Goal: Information Seeking & Learning: Find specific fact

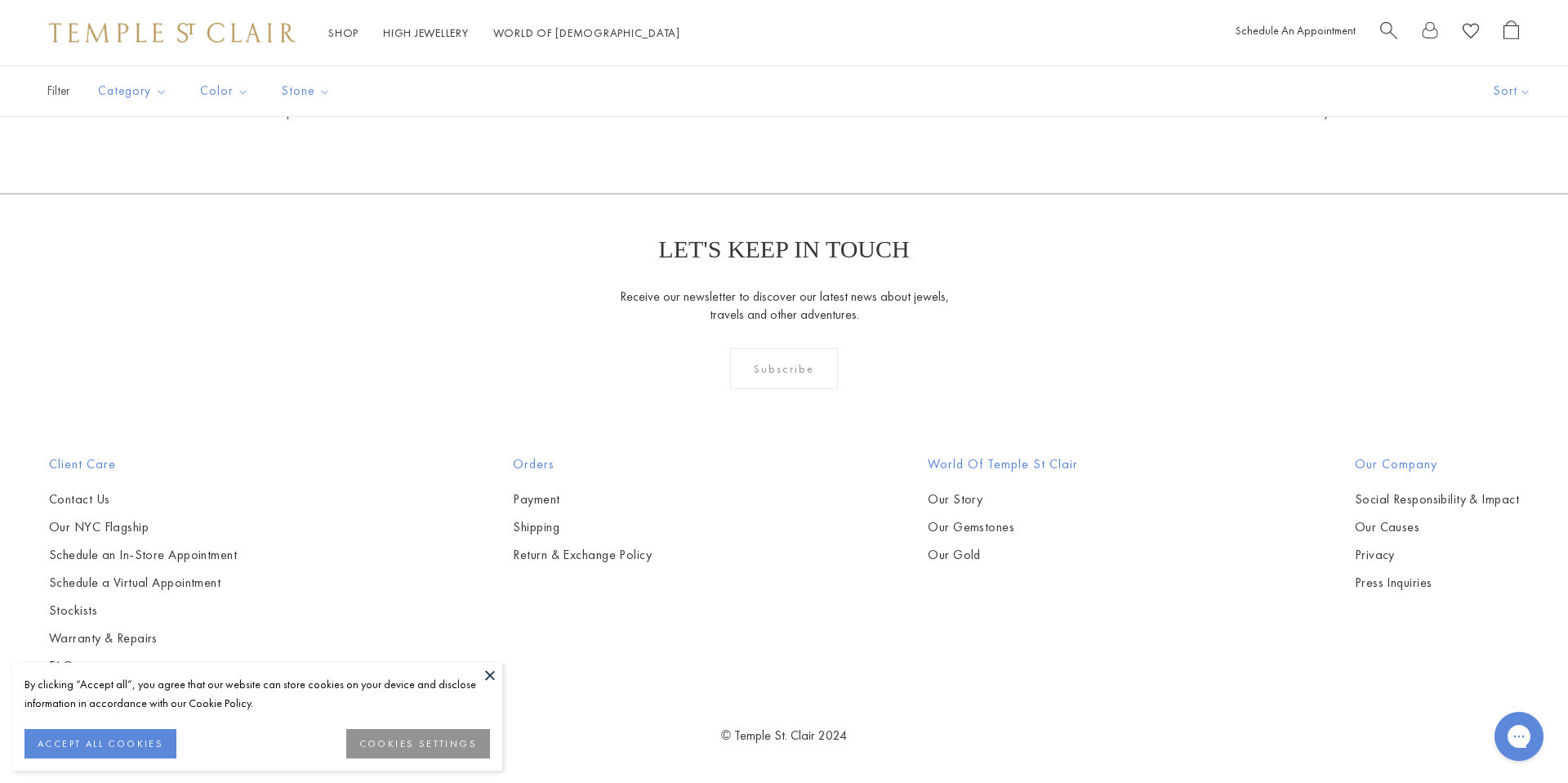
scroll to position [2416, 0]
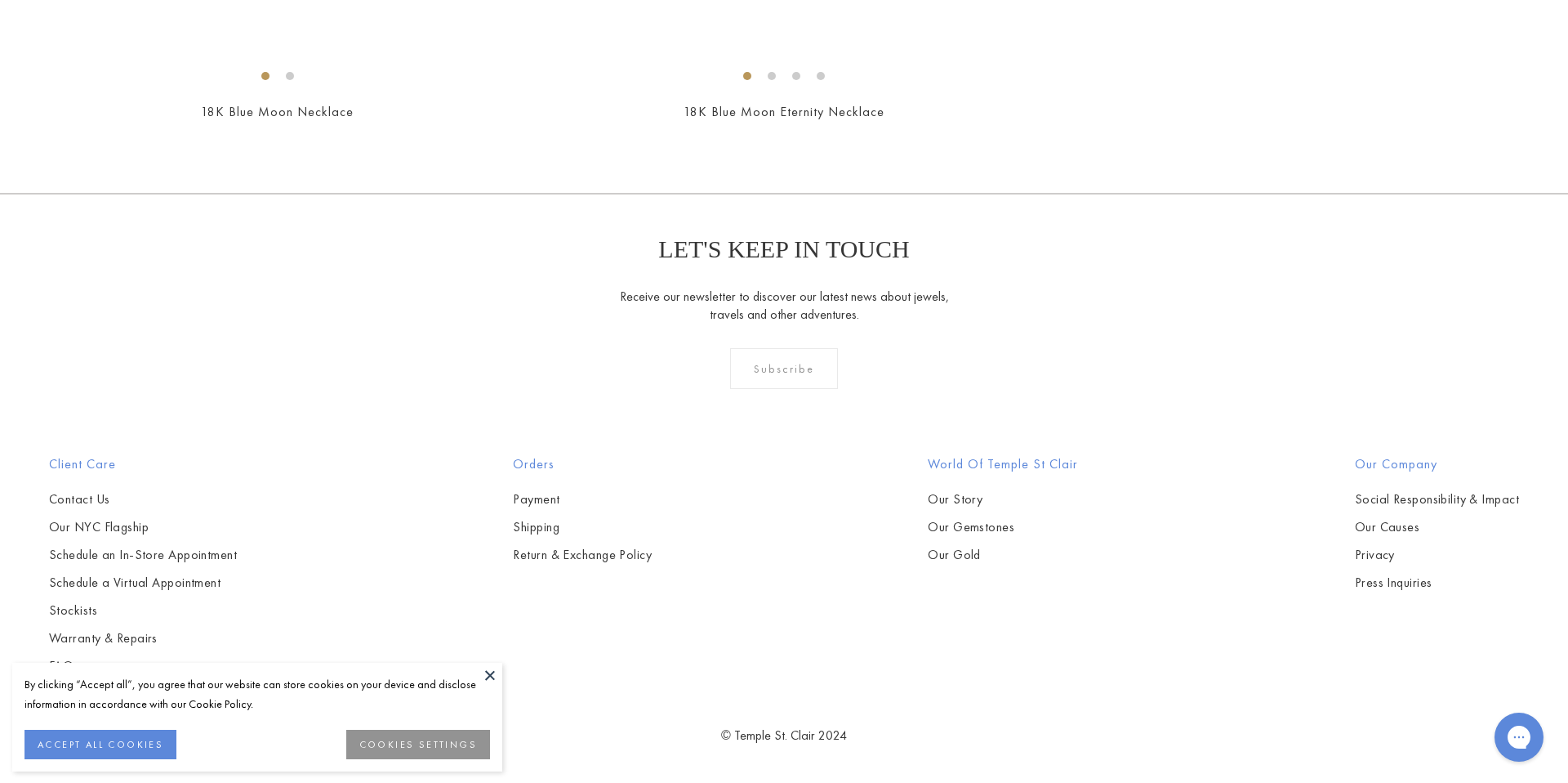
scroll to position [9363, 0]
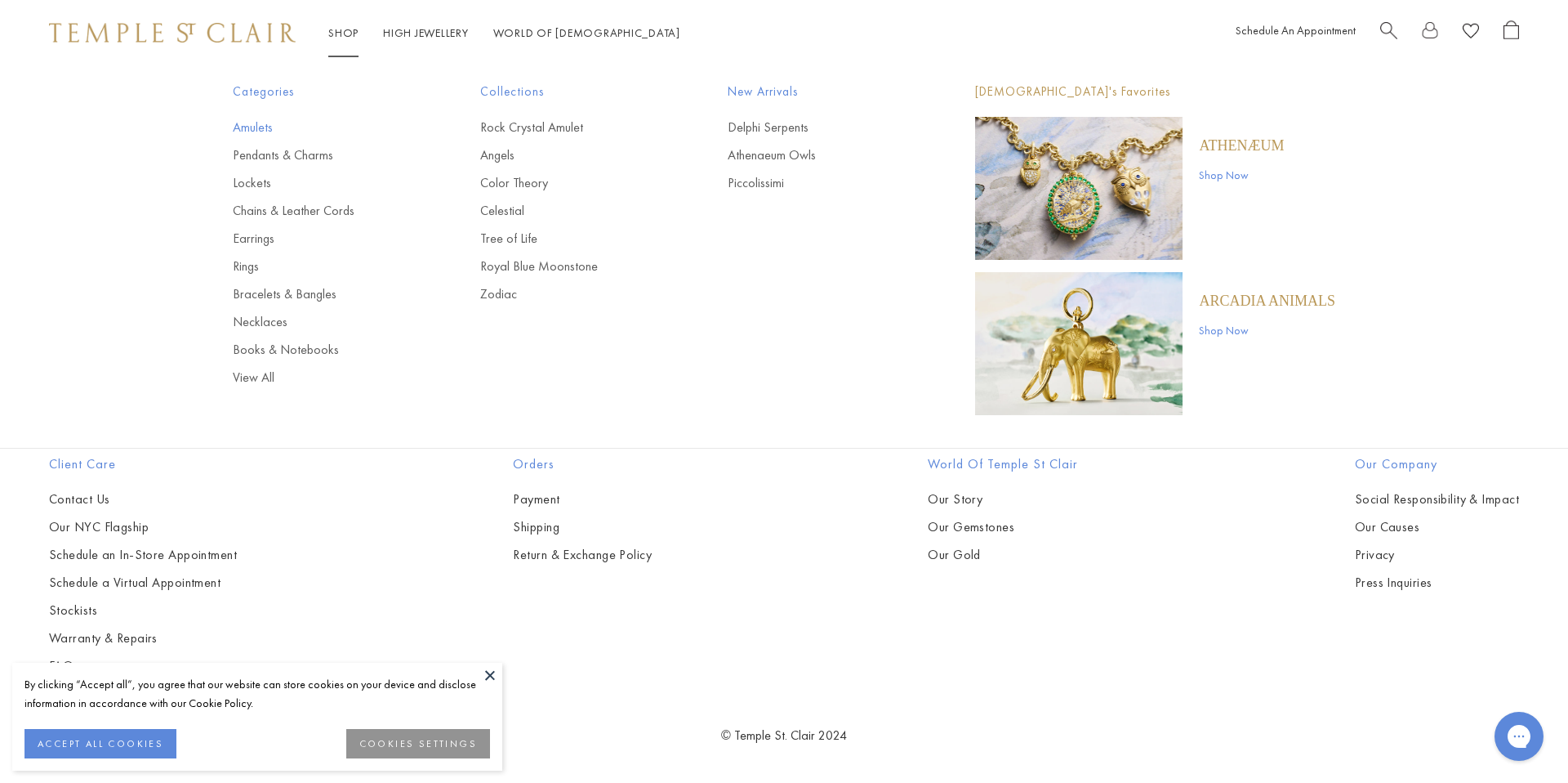
click at [261, 123] on link "Amulets" at bounding box center [324, 128] width 182 height 18
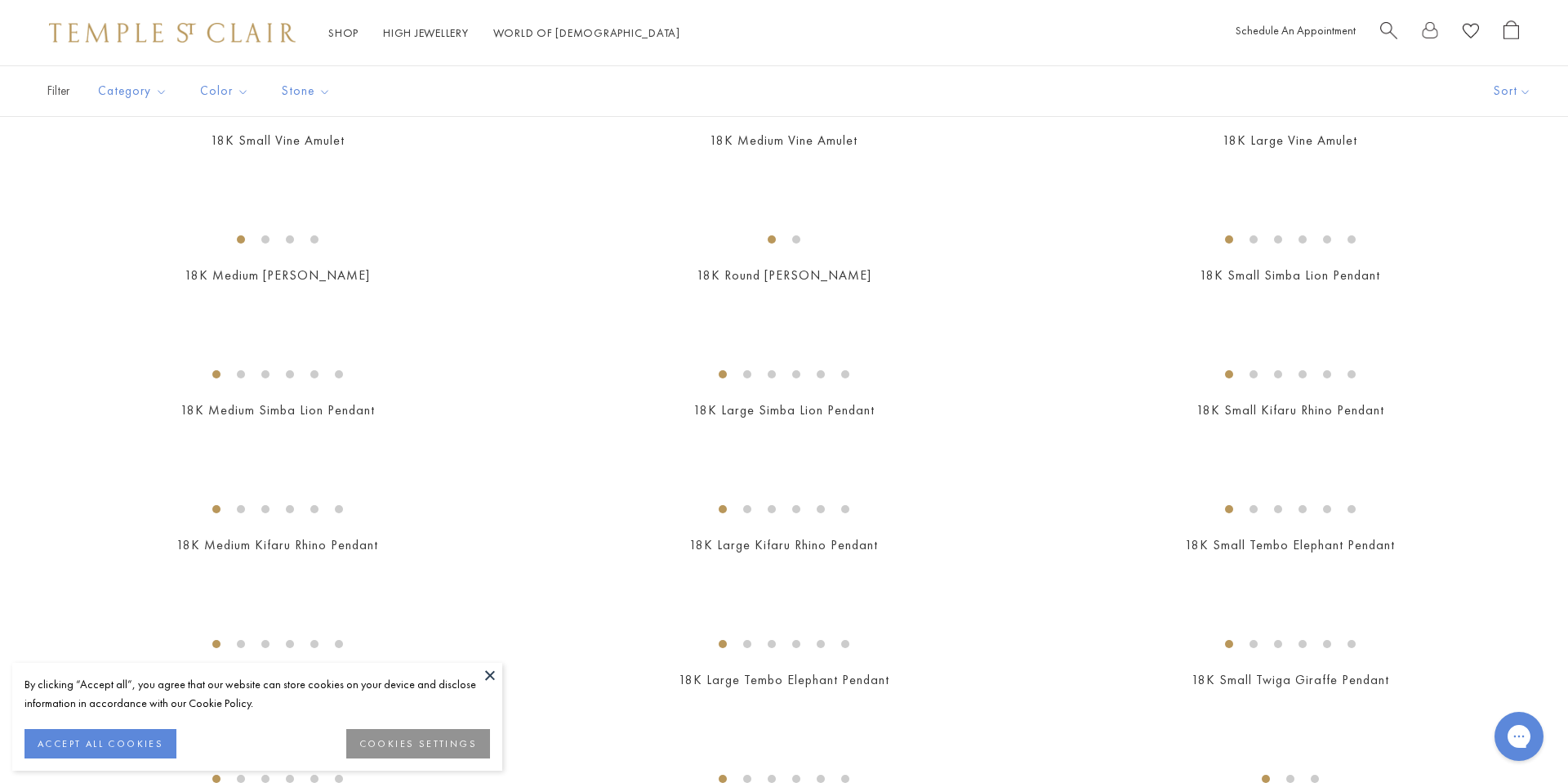
scroll to position [723, 0]
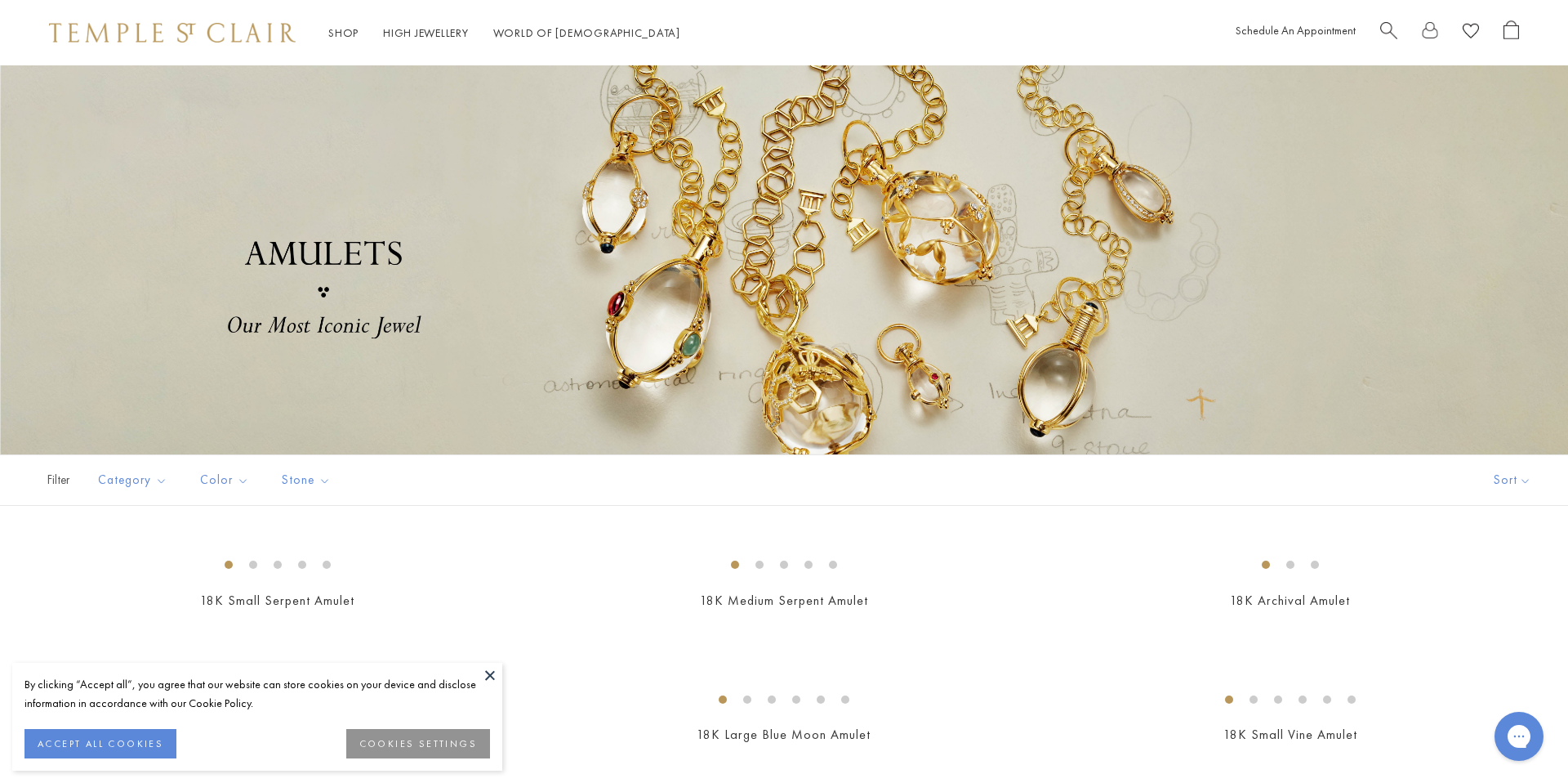
scroll to position [146, 0]
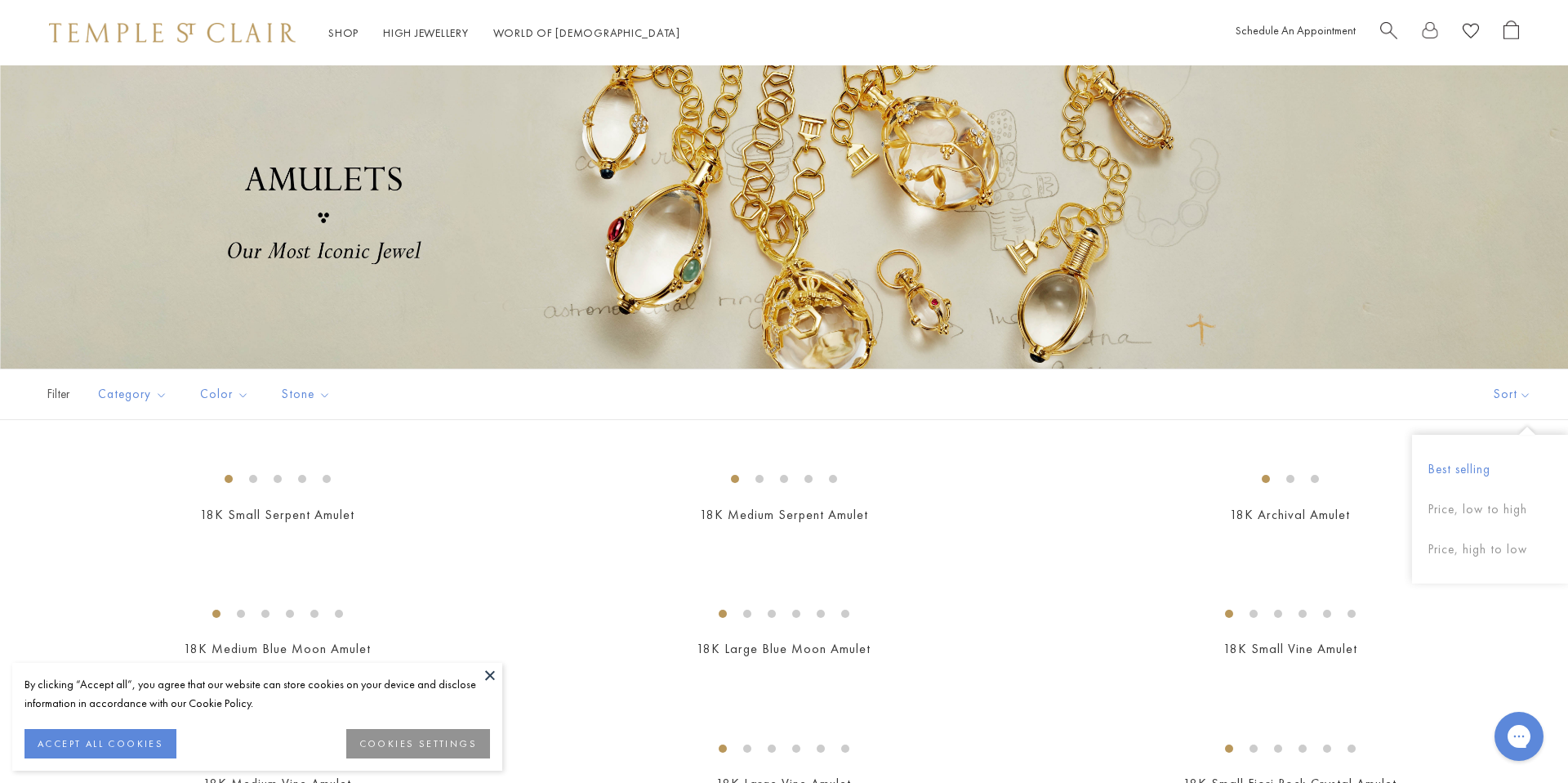
click at [1466, 471] on button "Best selling" at bounding box center [1490, 469] width 156 height 40
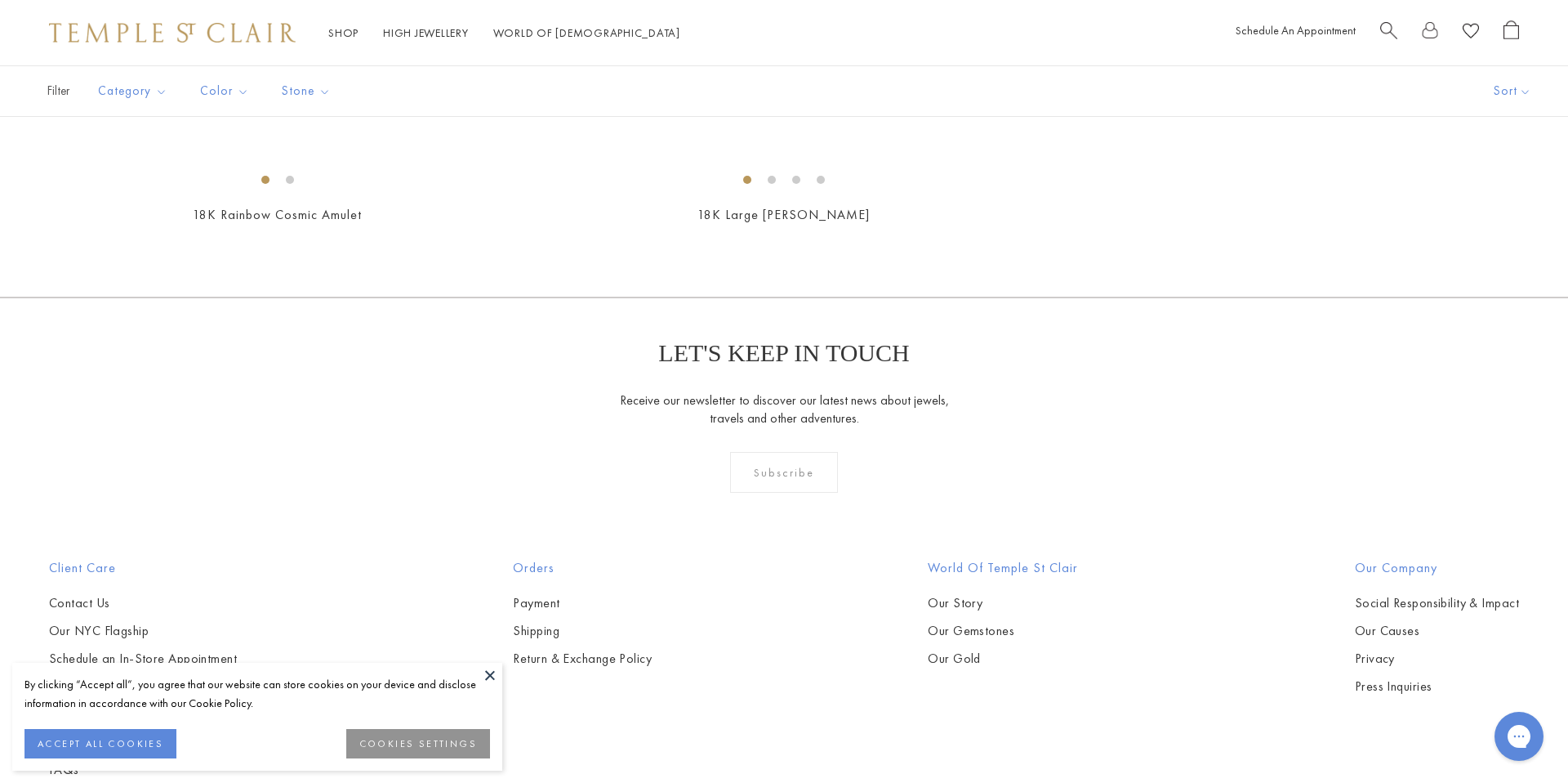
scroll to position [2791, 0]
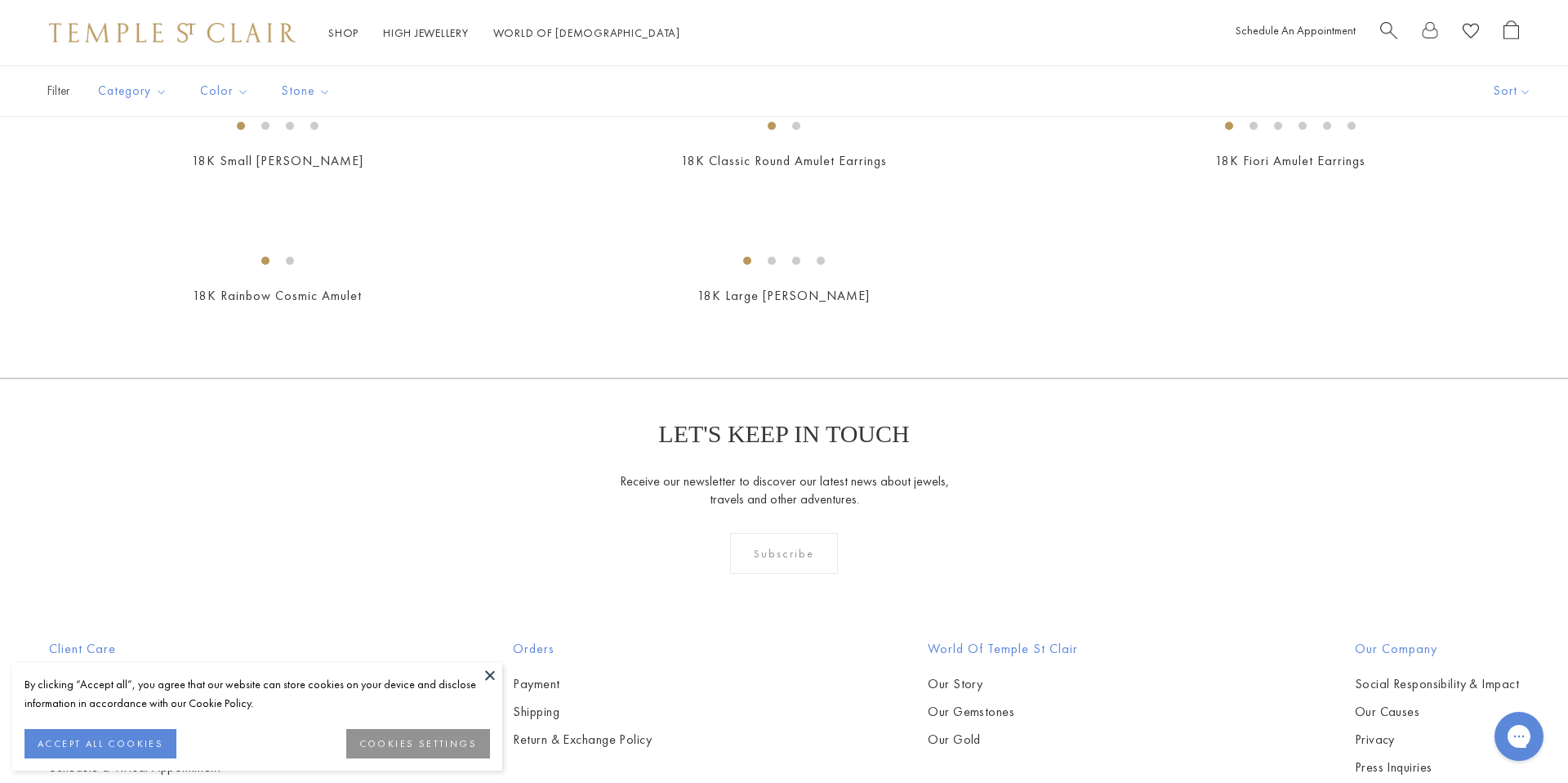
click at [0, 0] on img at bounding box center [0, 0] width 0 height 0
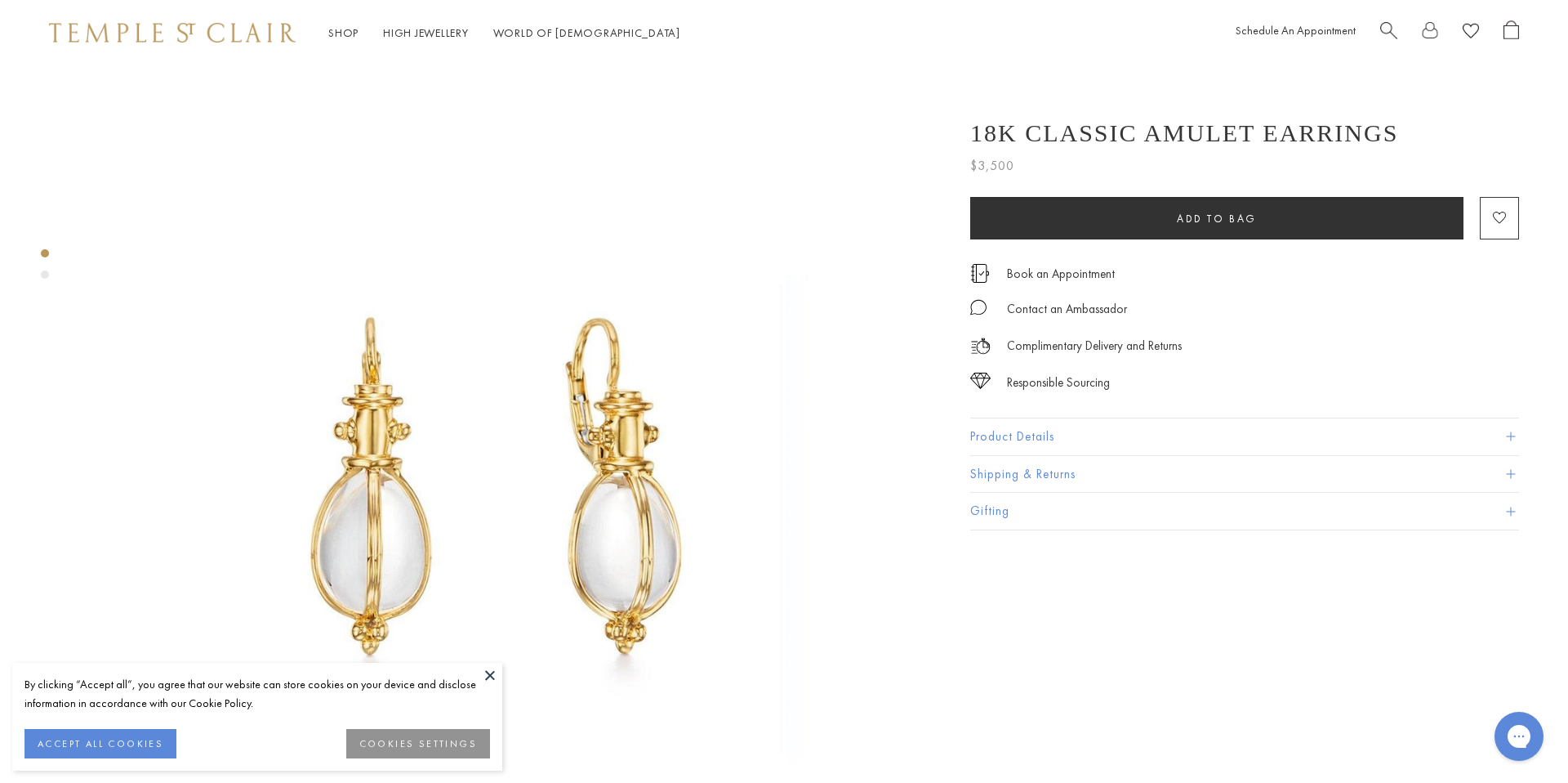
click at [1094, 451] on button "Product Details" at bounding box center [1244, 437] width 549 height 37
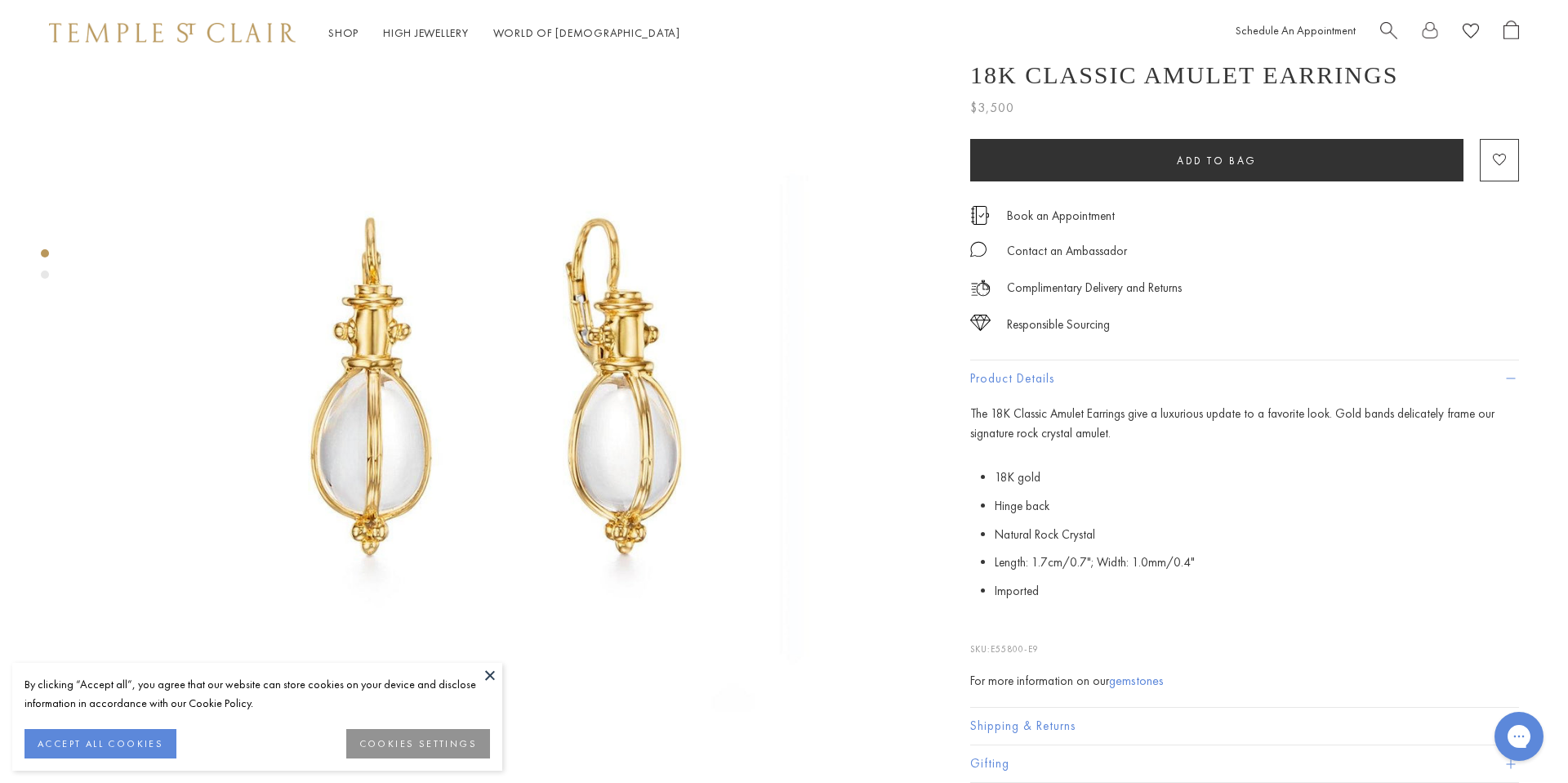
scroll to position [177, 0]
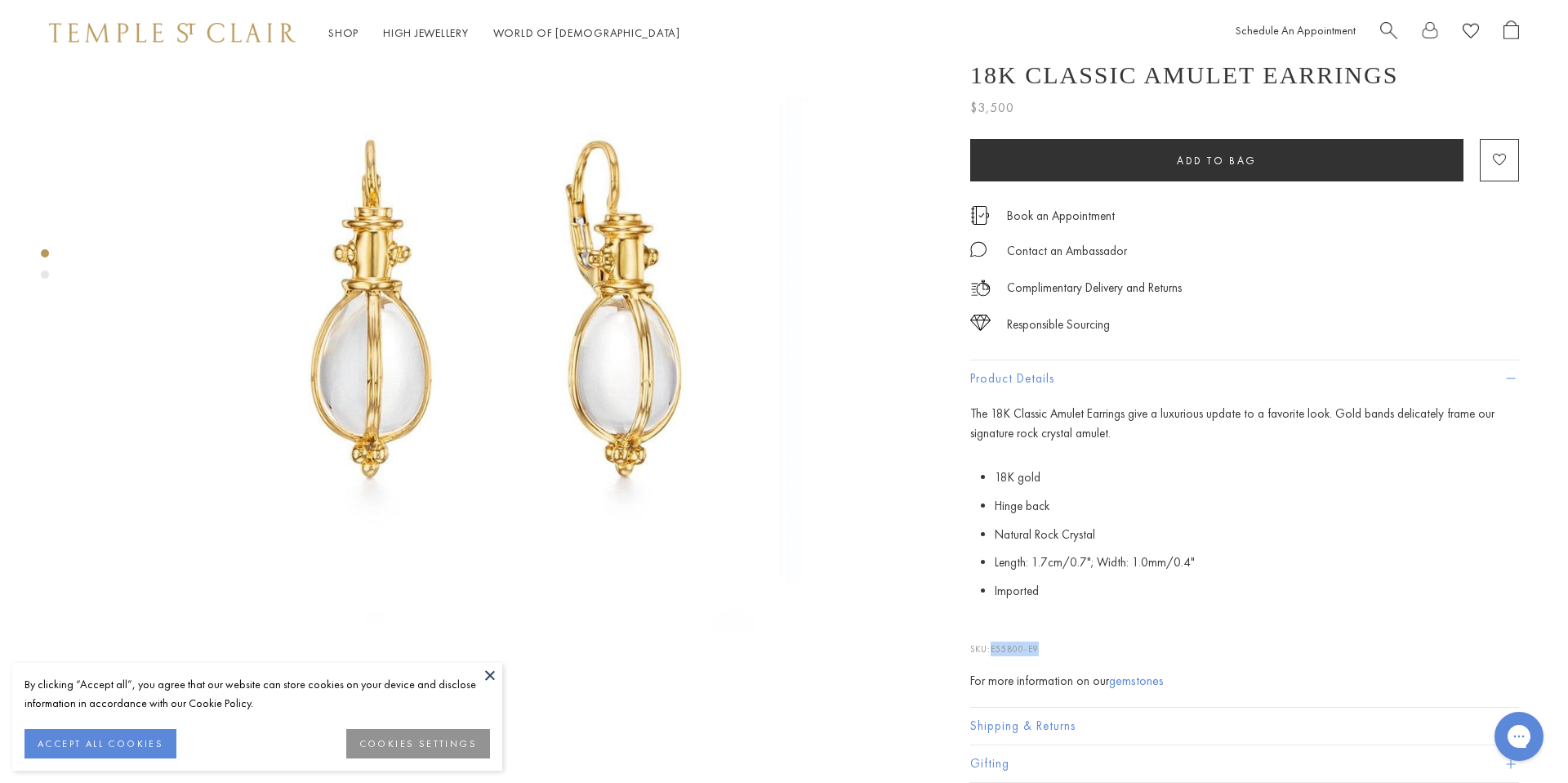
drag, startPoint x: 1048, startPoint y: 651, endPoint x: 992, endPoint y: 646, distance: 56.2
click at [992, 646] on p "SKU: E55800-E9" at bounding box center [1244, 641] width 549 height 31
copy p "E55800-E9"
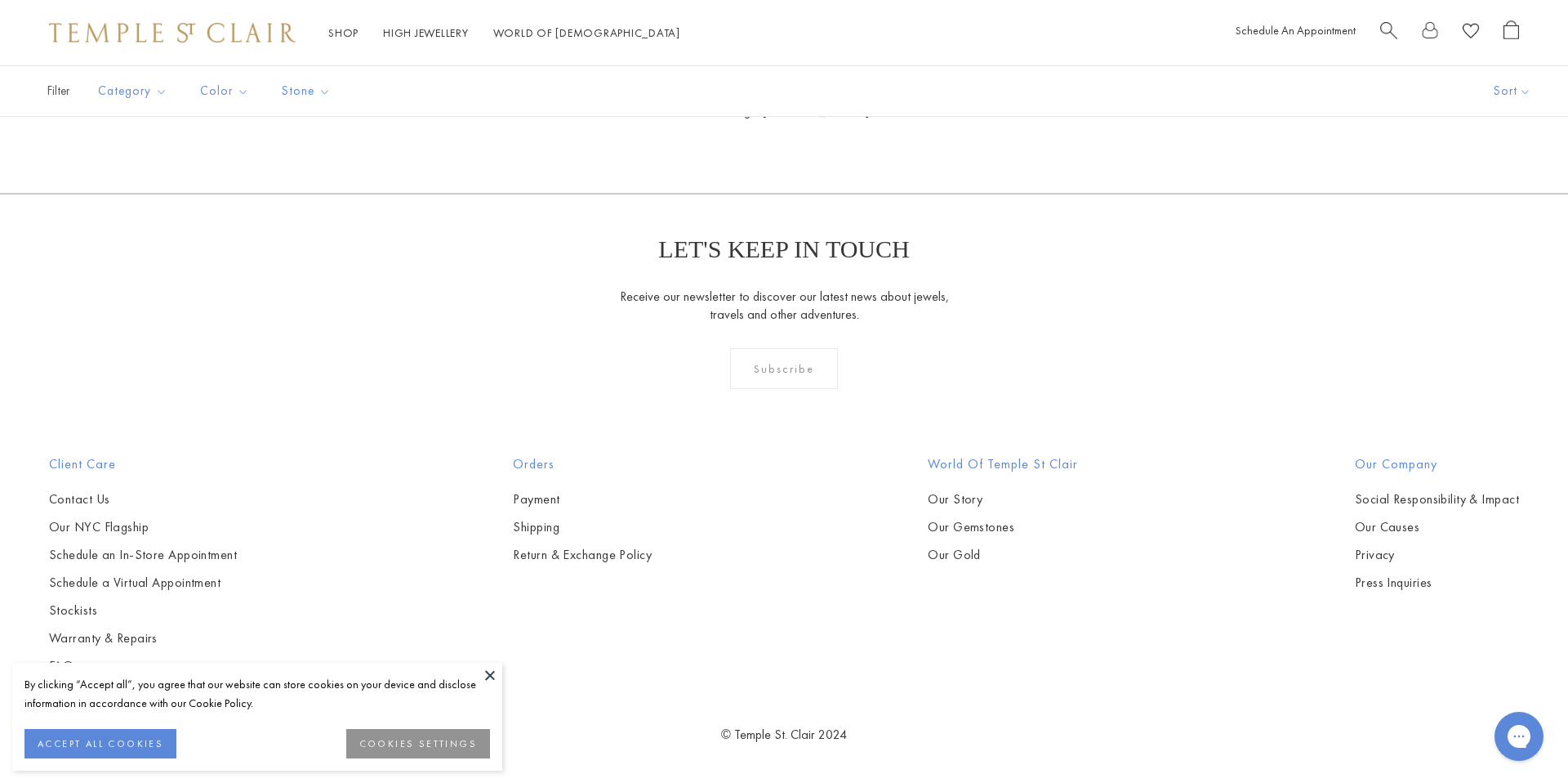
scroll to position [3496, 0]
click at [239, 39] on img at bounding box center [172, 32] width 247 height 20
